Goal: Task Accomplishment & Management: Manage account settings

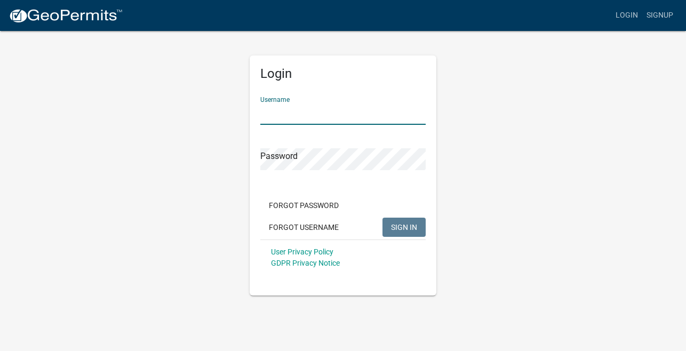
click at [289, 120] on input "Username" at bounding box center [342, 114] width 165 height 22
click at [288, 119] on input "Username" at bounding box center [342, 114] width 165 height 22
click at [278, 116] on input "Username" at bounding box center [342, 114] width 165 height 22
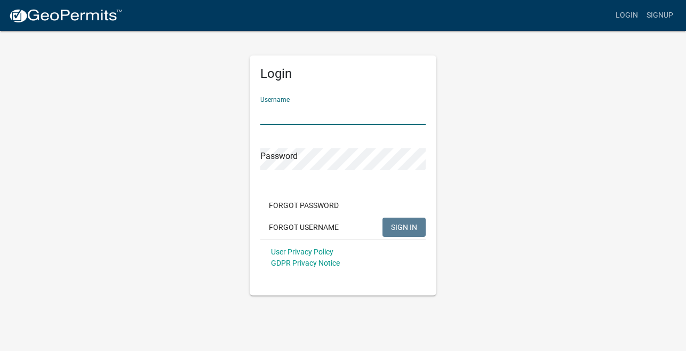
click at [288, 114] on input "Username" at bounding box center [342, 114] width 165 height 22
drag, startPoint x: 287, startPoint y: 114, endPoint x: 275, endPoint y: 118, distance: 13.0
click at [275, 118] on input "Username" at bounding box center [342, 114] width 165 height 22
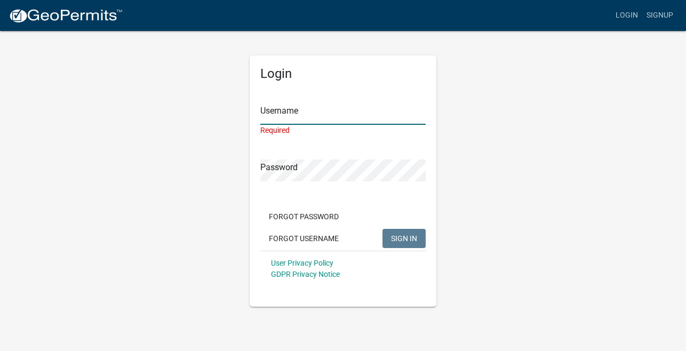
click at [273, 115] on input "Username" at bounding box center [342, 114] width 165 height 22
click at [274, 113] on input "Username" at bounding box center [342, 114] width 165 height 22
click at [281, 117] on input "Username" at bounding box center [342, 114] width 165 height 22
drag, startPoint x: 280, startPoint y: 117, endPoint x: 383, endPoint y: 100, distance: 104.4
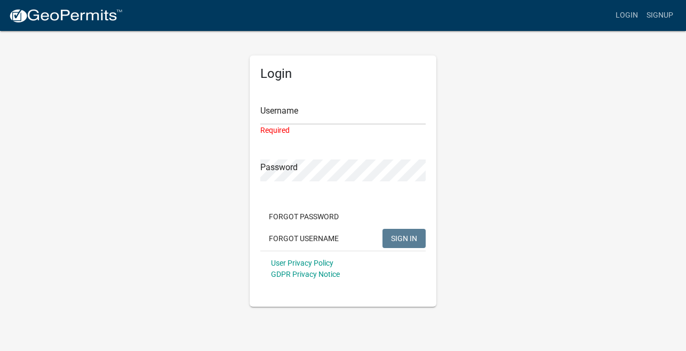
click at [383, 100] on div "Username Required" at bounding box center [342, 112] width 165 height 48
